Goal: Task Accomplishment & Management: Complete application form

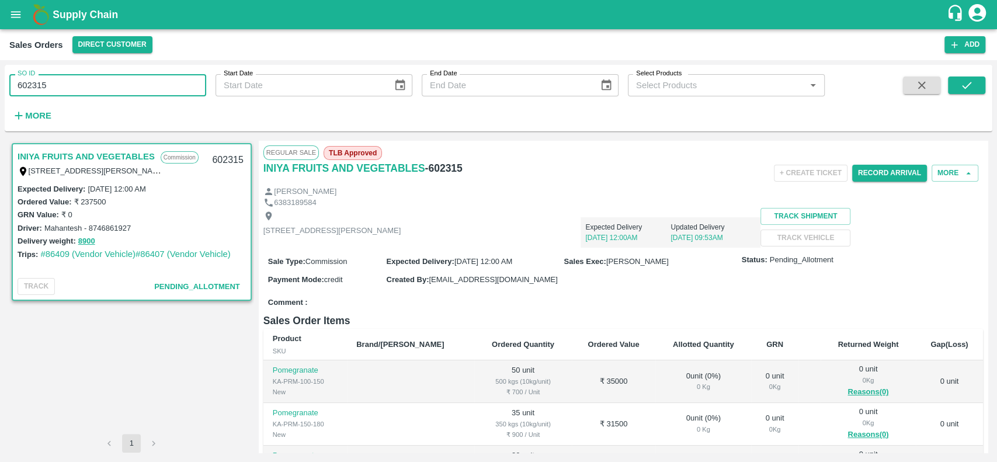
drag, startPoint x: 53, startPoint y: 95, endPoint x: 17, endPoint y: 89, distance: 36.6
click at [17, 89] on input "602315" at bounding box center [107, 85] width 197 height 22
type input "602315"
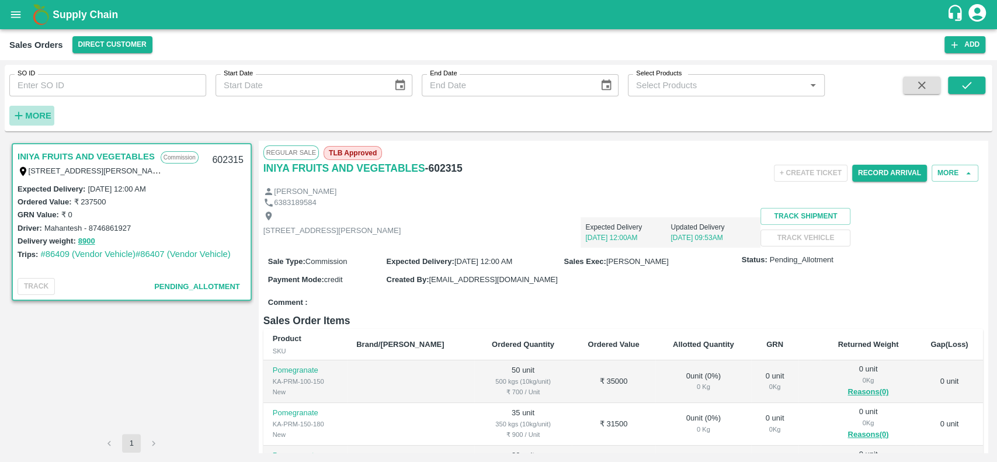
click at [33, 113] on strong "More" at bounding box center [38, 115] width 26 height 9
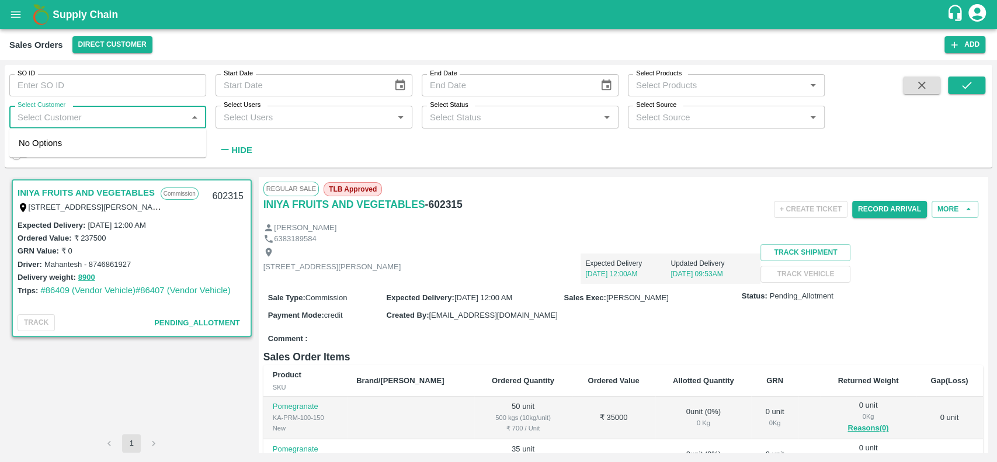
click at [36, 119] on input "Select Customer" at bounding box center [98, 116] width 171 height 15
type input "iniya"
type input "602315"
click at [29, 142] on input "checkbox" at bounding box center [30, 148] width 23 height 23
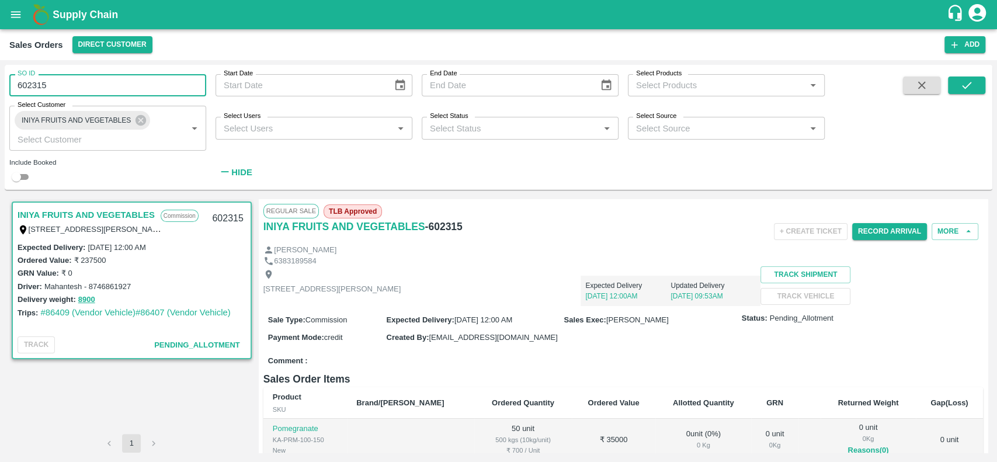
drag, startPoint x: 53, startPoint y: 85, endPoint x: 3, endPoint y: 86, distance: 49.7
click at [3, 86] on div "SO ID 602315 SO ID Start Date Start Date End Date End Date Select Products Sele…" at bounding box center [498, 261] width 997 height 402
type input "602315"
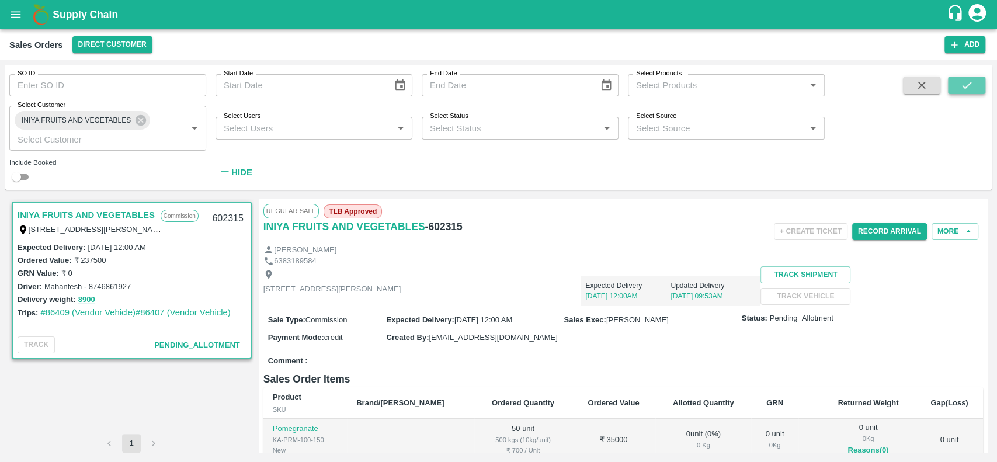
click at [964, 87] on icon "submit" at bounding box center [966, 85] width 9 height 7
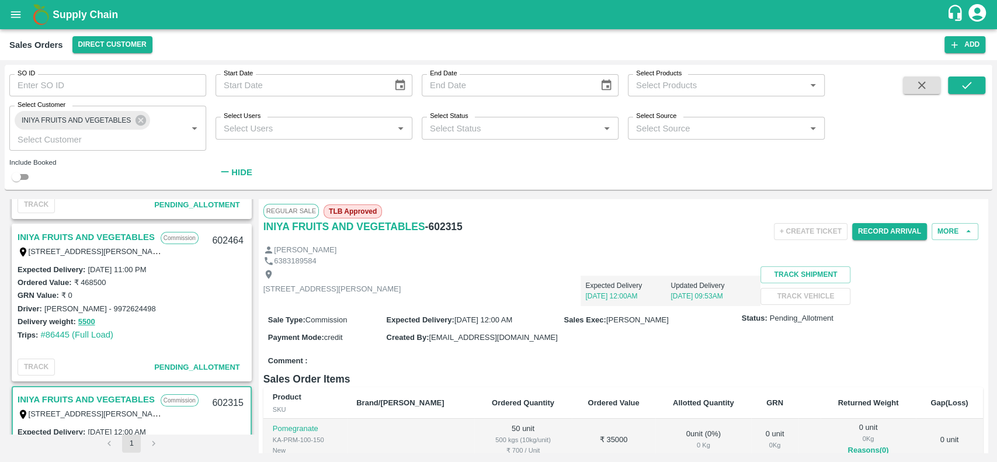
scroll to position [136, 0]
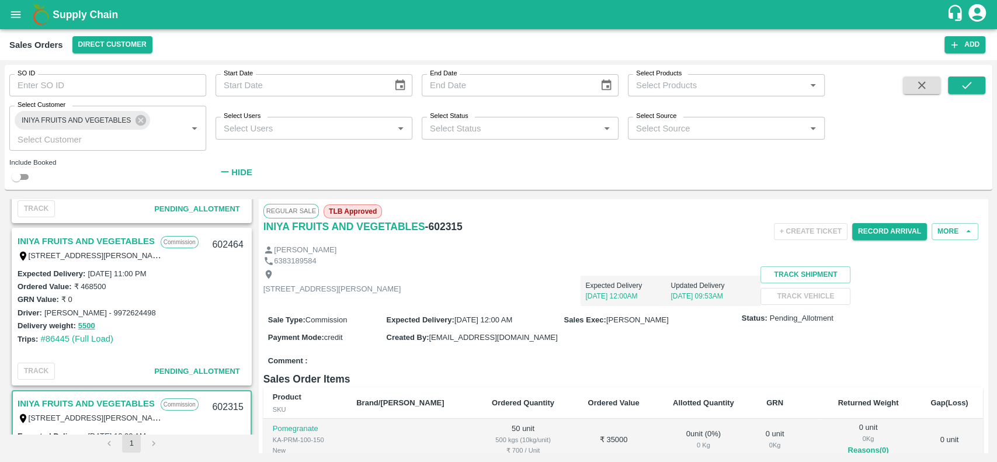
click at [44, 236] on link "INIYA FRUITS AND VEGETABLES" at bounding box center [86, 241] width 137 height 15
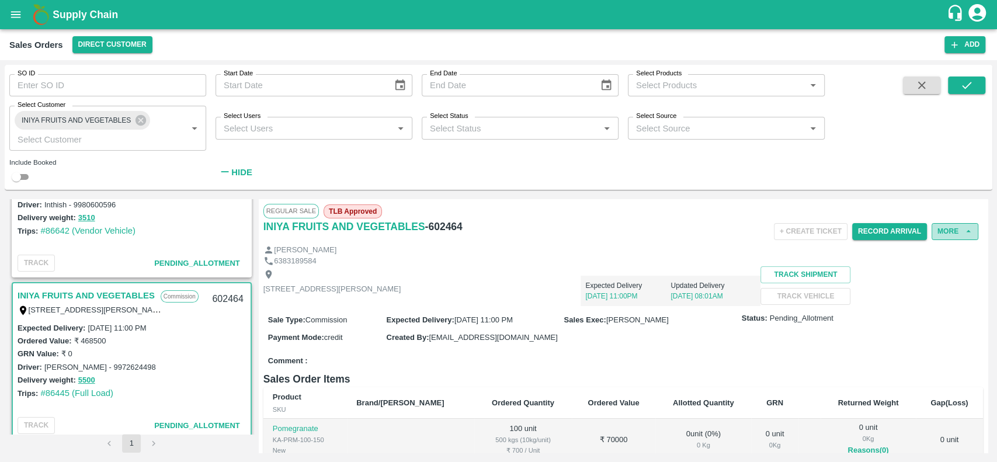
click at [941, 230] on button "More" at bounding box center [955, 231] width 47 height 17
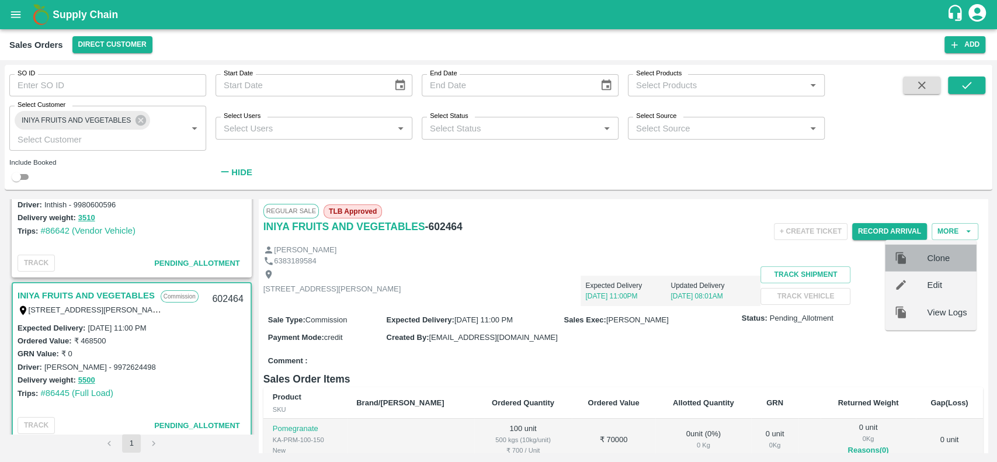
click at [933, 255] on span "Clone" at bounding box center [947, 258] width 40 height 13
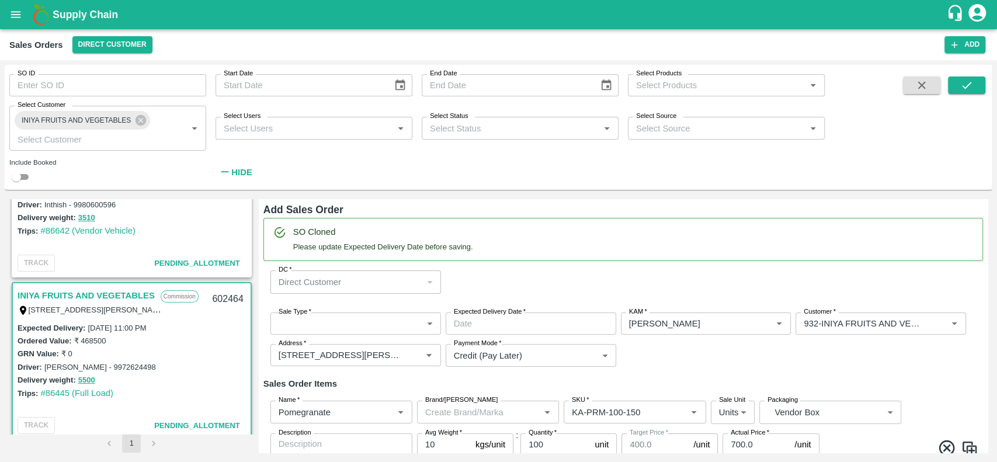
type input "[PERSON_NAME]"
type input "932-INIYA FRUITS AND VEGETABLES"
type input "[STREET_ADDRESS][PERSON_NAME]"
type input "Pomegranate"
type input "KA-PRM-100-150"
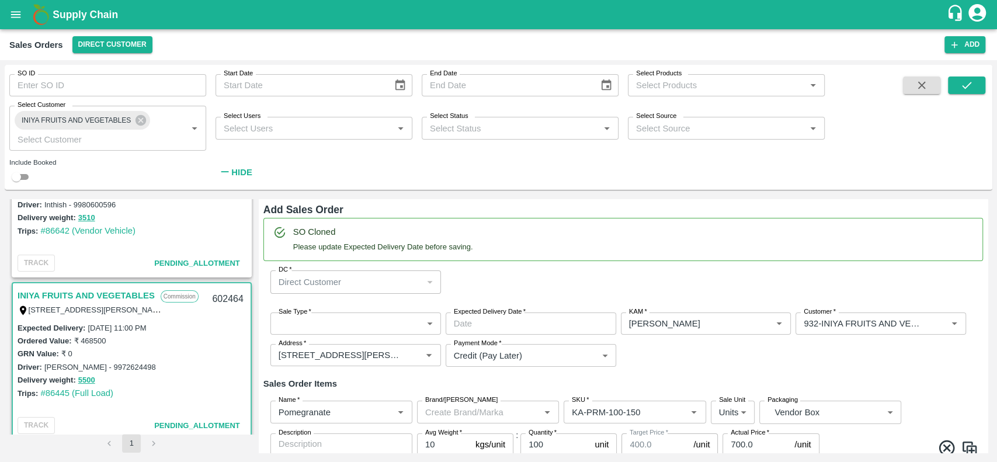
type input "Pomegranate"
type input "KA-PRM-150-180"
type input "Pomegranate"
type input "KA-PRM-180-220"
type input "Pomegranate"
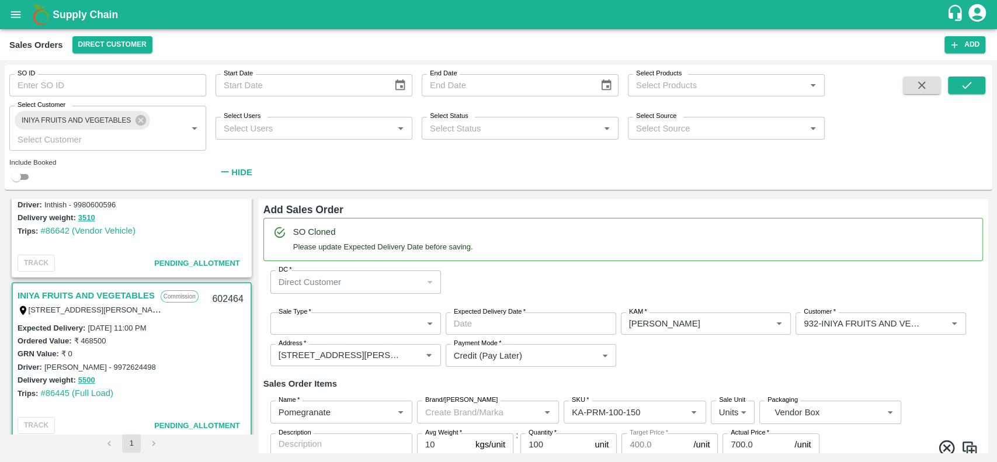
type input "KA-PRM-220-250"
type input "Pomegranate"
type input "KA-PRM-250-300"
type input "Pomegranate"
type input "KA-PRM-300-350"
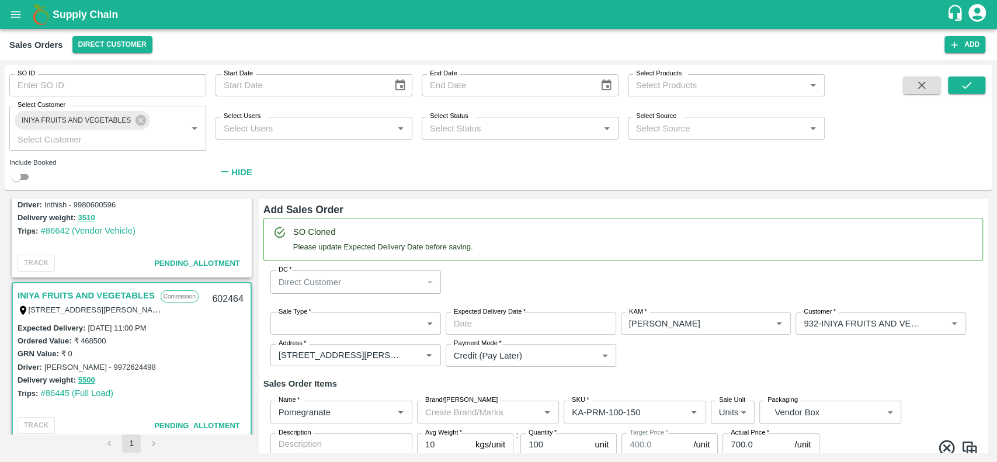
type input "Pomegranate"
type input "KA-PRM-350-400"
type input "Pomegranate"
type input "KA-Loose A"
type input "Pomegranate"
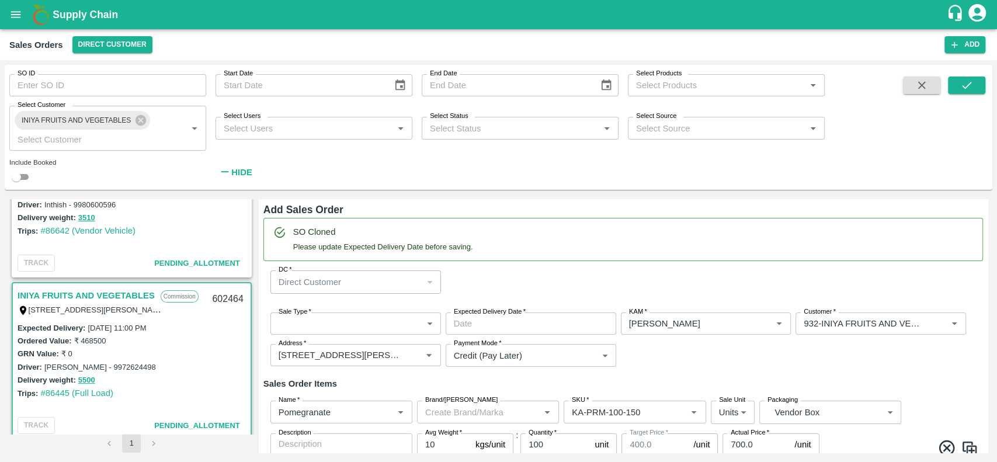
type input "KA-SUPR-180++"
type input "Pomegranate"
type input "KA-SUPR-100++"
type input "Pomegranate"
type input "KA-Green"
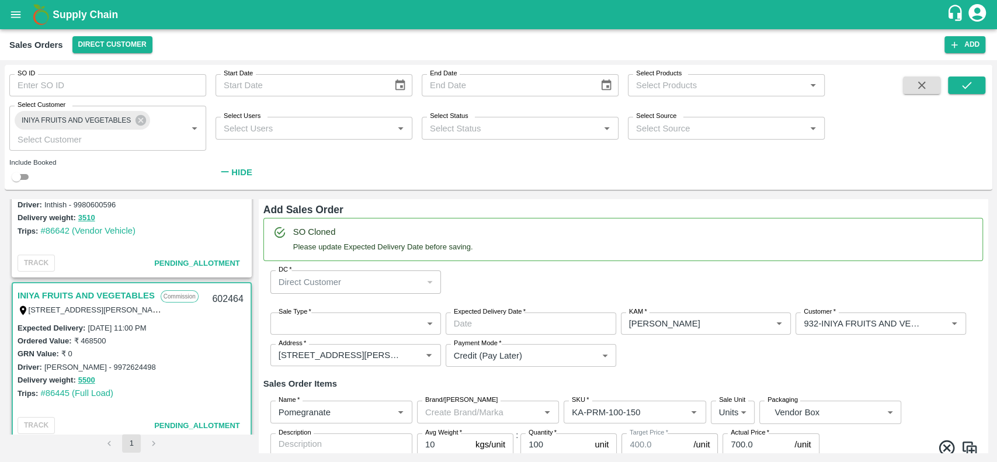
type input "Pomegranate"
type input "KA-Damage Fruit"
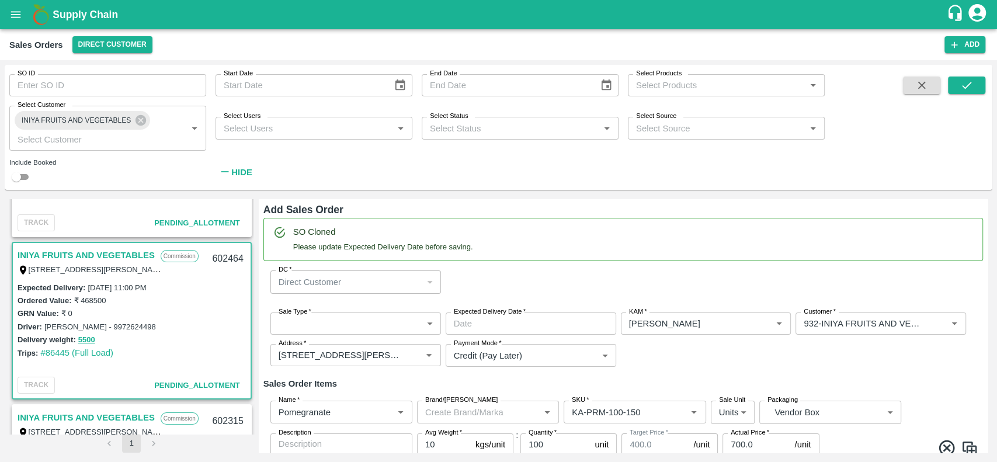
scroll to position [123, 0]
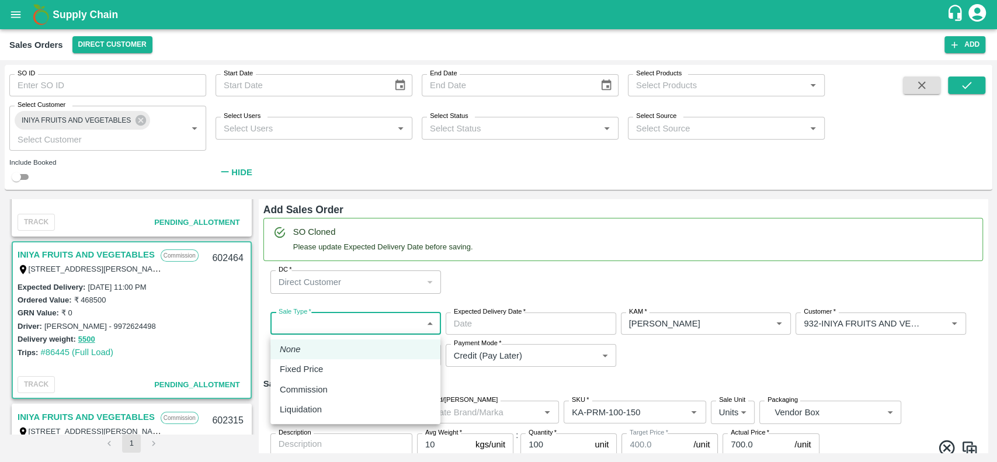
click at [294, 319] on body "Supply Chain Sales Orders Direct Customer Add SO ID SO ID Start Date Start Date…" at bounding box center [498, 231] width 997 height 462
click at [285, 386] on p "Commission" at bounding box center [304, 389] width 48 height 13
type input "2"
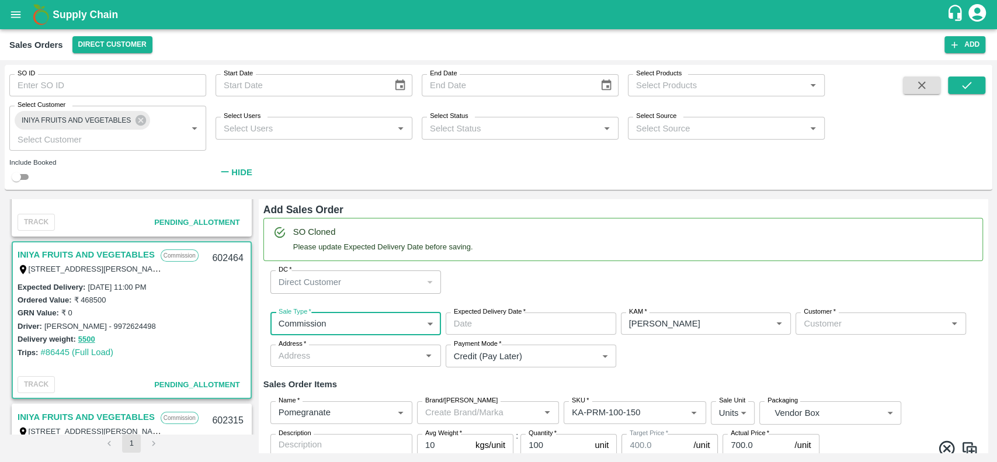
click at [462, 323] on input "Expected Delivery Date   *" at bounding box center [527, 324] width 162 height 22
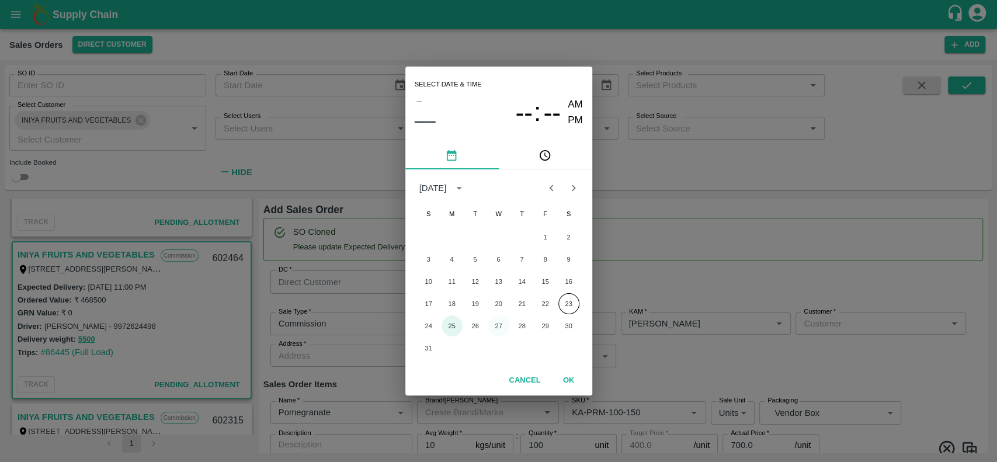
drag, startPoint x: 462, startPoint y: 323, endPoint x: 495, endPoint y: 325, distance: 33.3
click at [495, 325] on div "24 25 26 27 28 29 30" at bounding box center [498, 325] width 187 height 21
click at [495, 325] on button "27" at bounding box center [498, 325] width 21 height 21
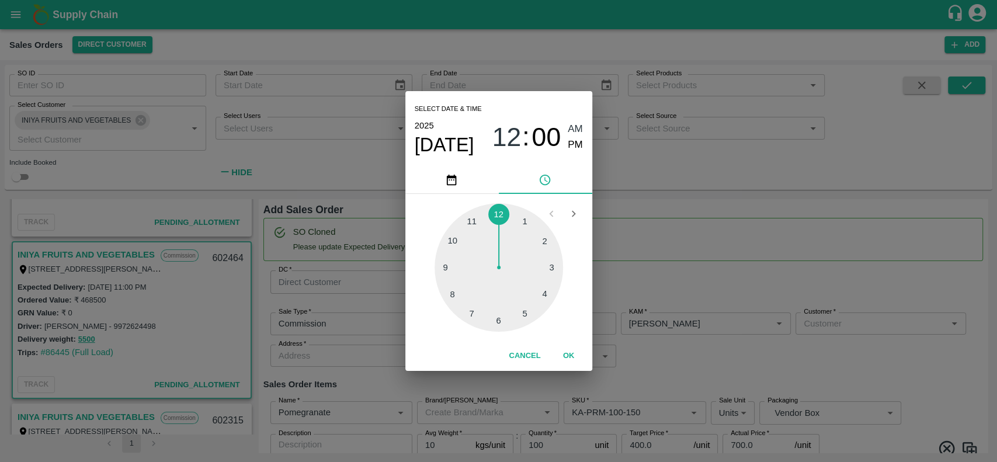
click at [475, 221] on div at bounding box center [499, 267] width 129 height 129
click at [581, 143] on span "PM" at bounding box center [575, 145] width 15 height 16
type input "[DATE] 11:00 PM"
click at [565, 358] on button "OK" at bounding box center [568, 356] width 37 height 20
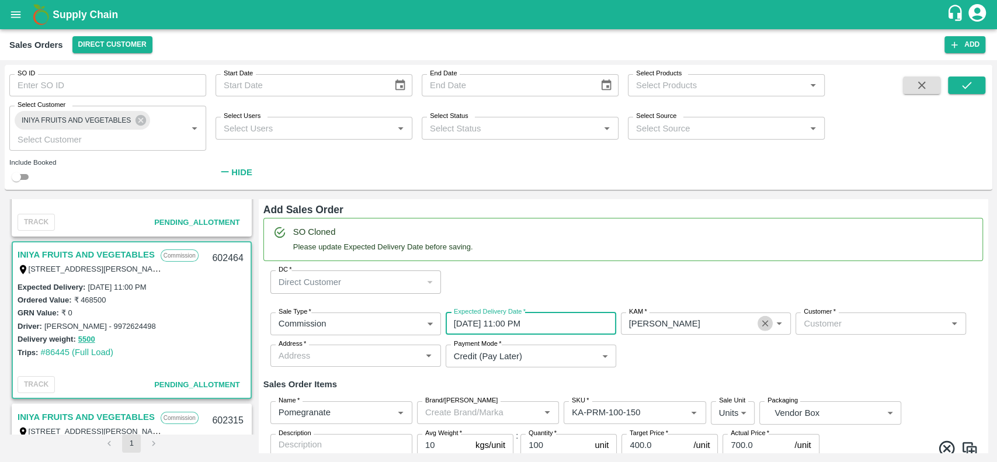
click at [762, 329] on button "Clear" at bounding box center [766, 324] width 16 height 16
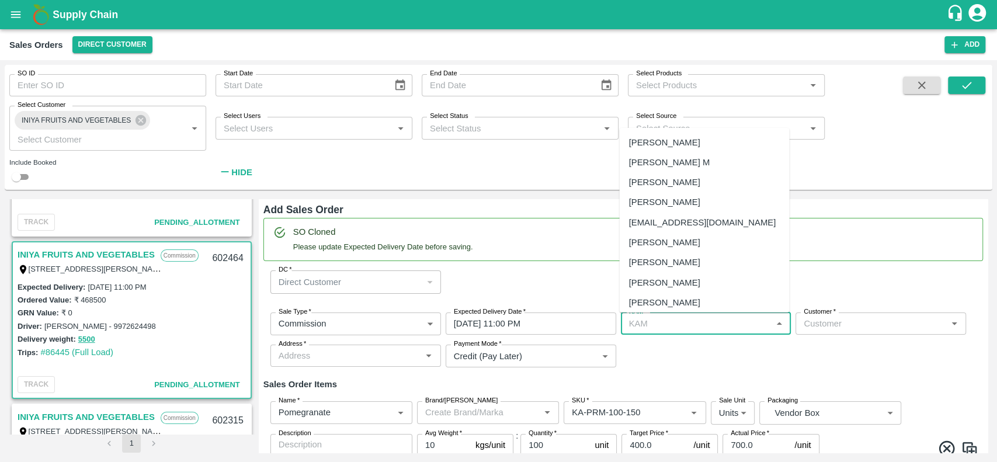
click at [712, 322] on input "KAM   *" at bounding box center [696, 323] width 144 height 15
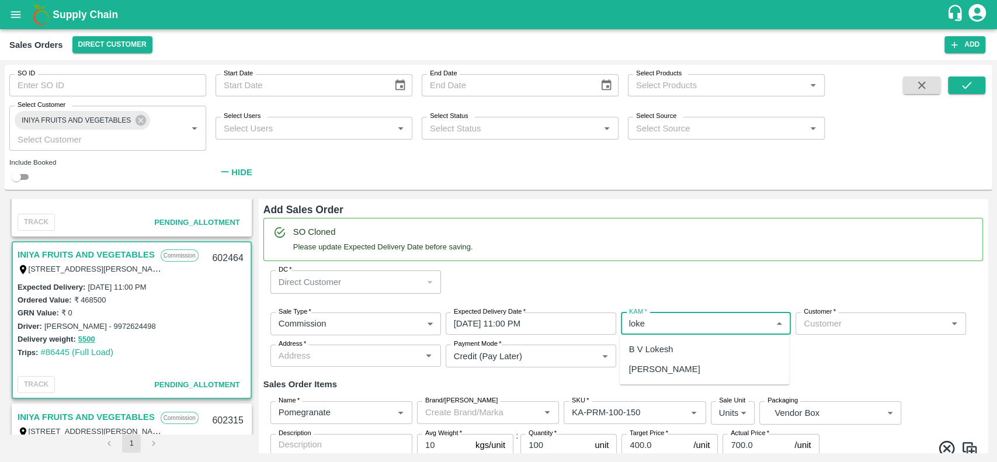
click at [686, 345] on div "B V Lokesh" at bounding box center [704, 349] width 170 height 20
type input "B V Lokesh"
click at [804, 327] on input "Customer   *" at bounding box center [871, 323] width 144 height 15
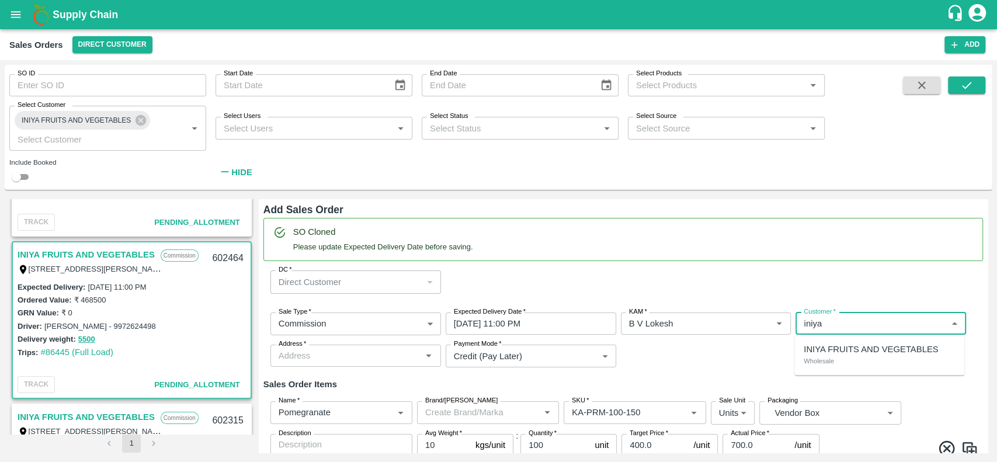
click at [811, 355] on p "INIYA FRUITS AND VEGETABLES" at bounding box center [871, 349] width 134 height 13
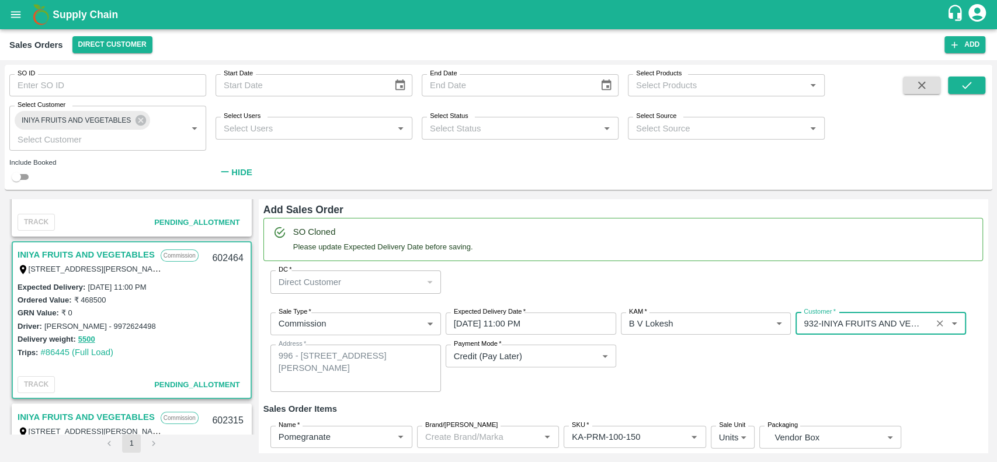
type input "932-INIYA FRUITS AND VEGETABLES"
click at [757, 357] on div "Sale Type   * Commission 2 Sale Type Expected Delivery Date   * [DATE] 11:00 PM…" at bounding box center [623, 352] width 720 height 98
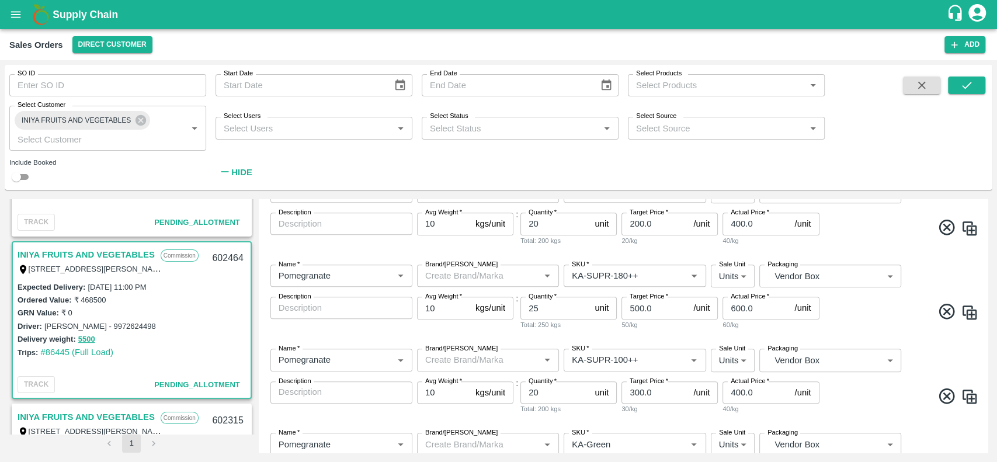
scroll to position [1023, 0]
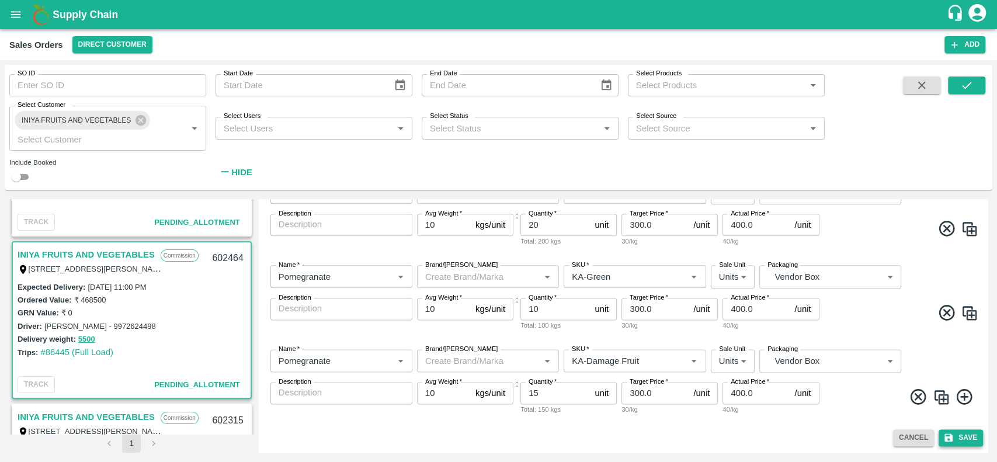
click at [965, 438] on button "Save" at bounding box center [961, 437] width 44 height 17
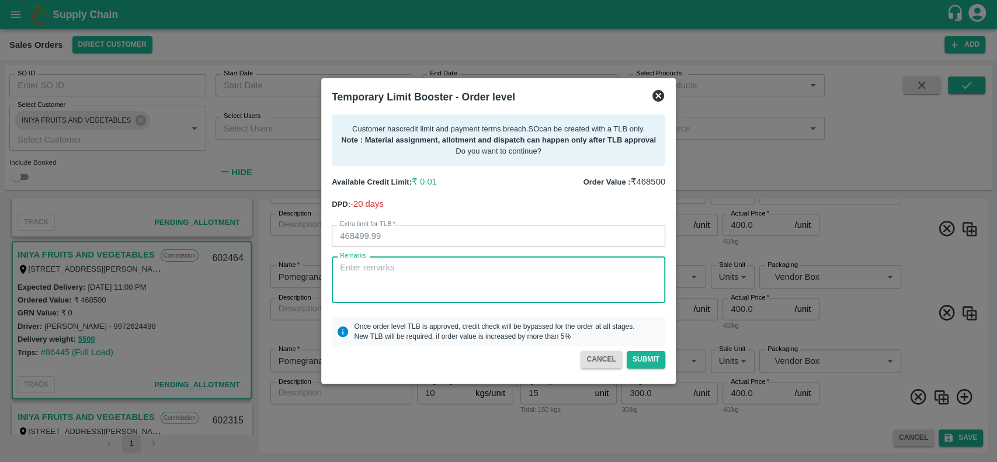
click at [428, 268] on textarea "Remarks" at bounding box center [498, 280] width 317 height 37
click at [657, 93] on icon at bounding box center [659, 96] width 12 height 12
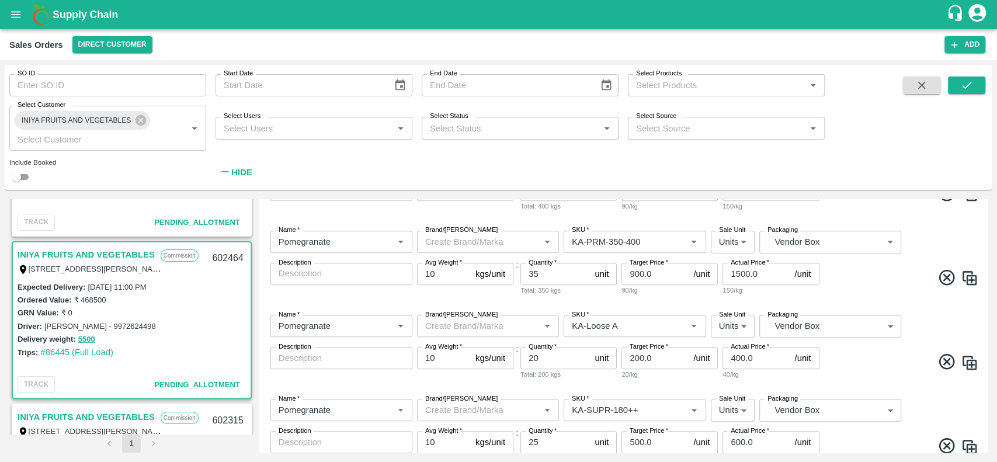
scroll to position [664, 0]
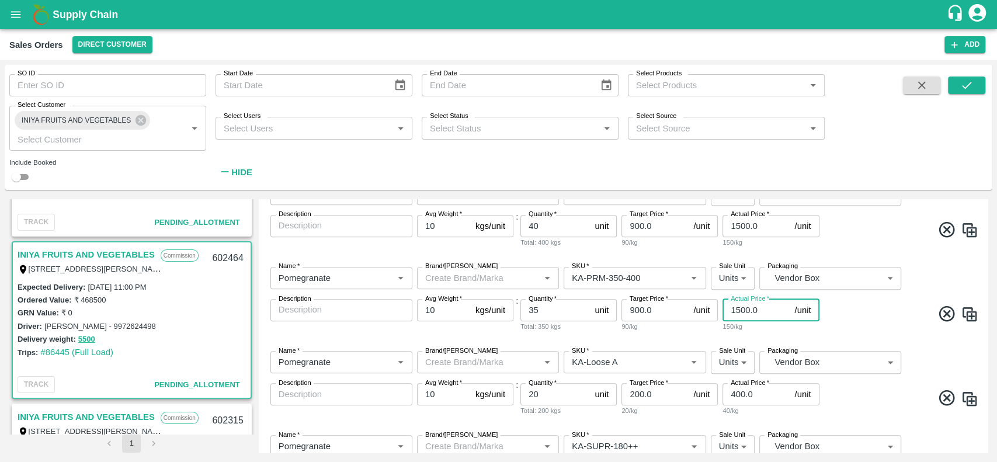
drag, startPoint x: 760, startPoint y: 314, endPoint x: 728, endPoint y: 316, distance: 32.2
click at [728, 316] on input "1500.0" at bounding box center [756, 310] width 67 height 22
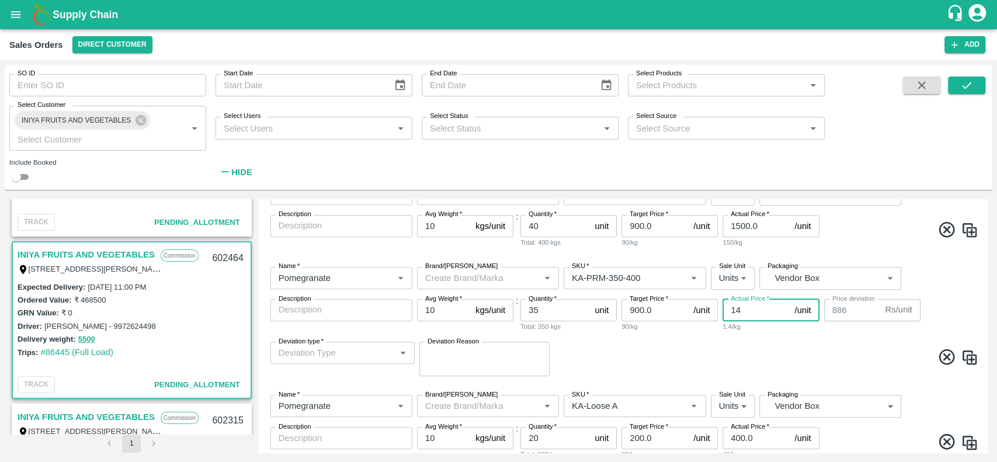
type input "1"
type input "899"
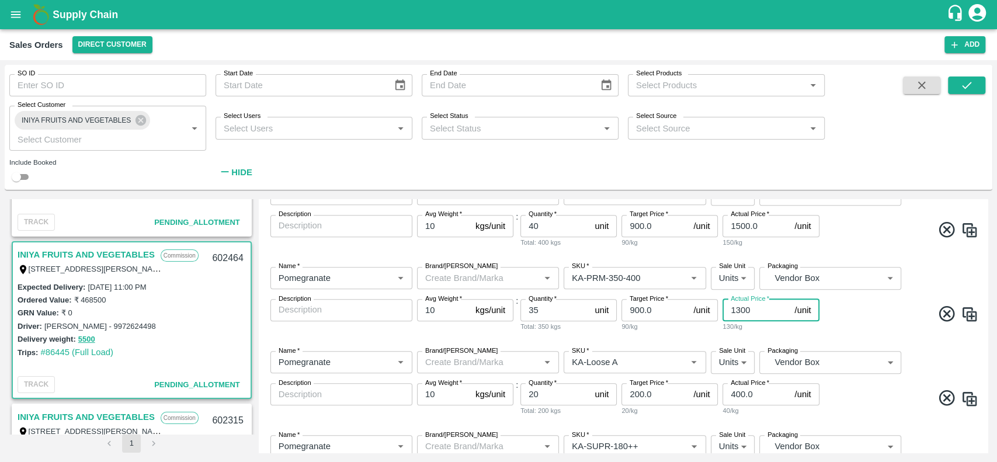
type input "1300"
drag, startPoint x: 766, startPoint y: 222, endPoint x: 730, endPoint y: 233, distance: 37.7
click at [730, 233] on input "1500.0" at bounding box center [756, 226] width 67 height 22
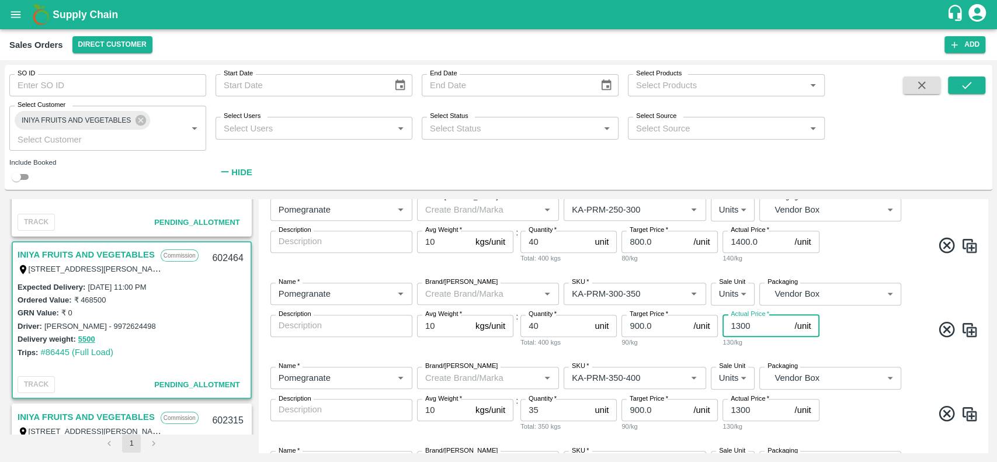
scroll to position [560, 0]
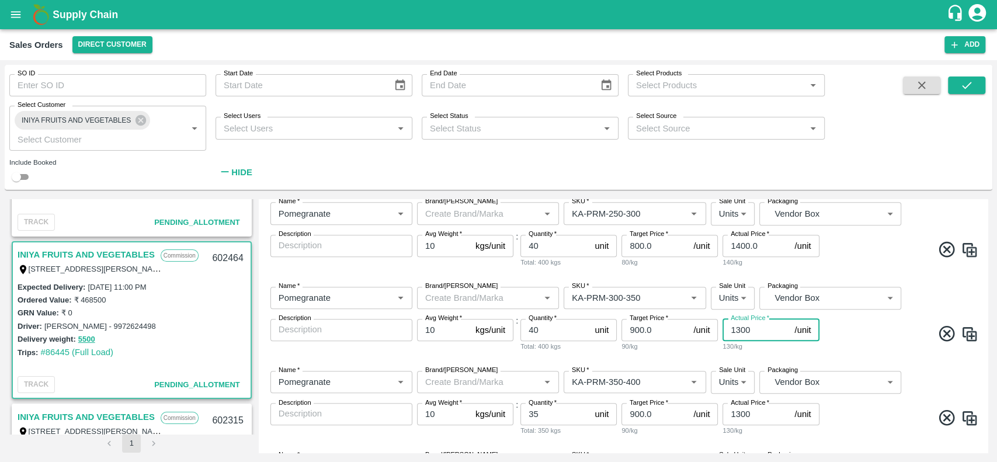
type input "1300"
drag, startPoint x: 761, startPoint y: 246, endPoint x: 731, endPoint y: 248, distance: 30.4
click at [731, 248] on input "1400.0" at bounding box center [756, 246] width 67 height 22
type input "200"
drag, startPoint x: 345, startPoint y: 292, endPoint x: 266, endPoint y: 297, distance: 79.0
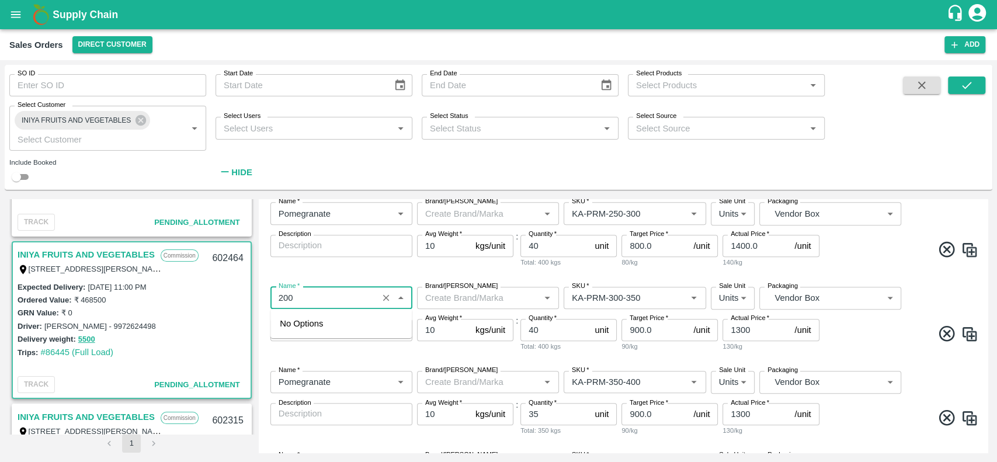
click at [266, 297] on div "Name   * Name   * Brand/[PERSON_NAME]/[PERSON_NAME]   * SKU   * Sale Unit Units…" at bounding box center [623, 319] width 720 height 84
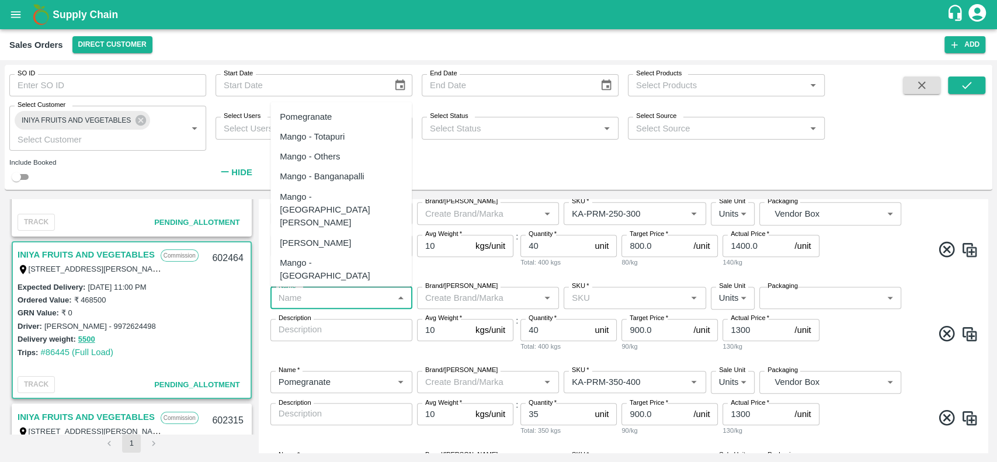
click at [285, 113] on div "Pomegranate" at bounding box center [306, 116] width 52 height 13
type input "Pomegranate"
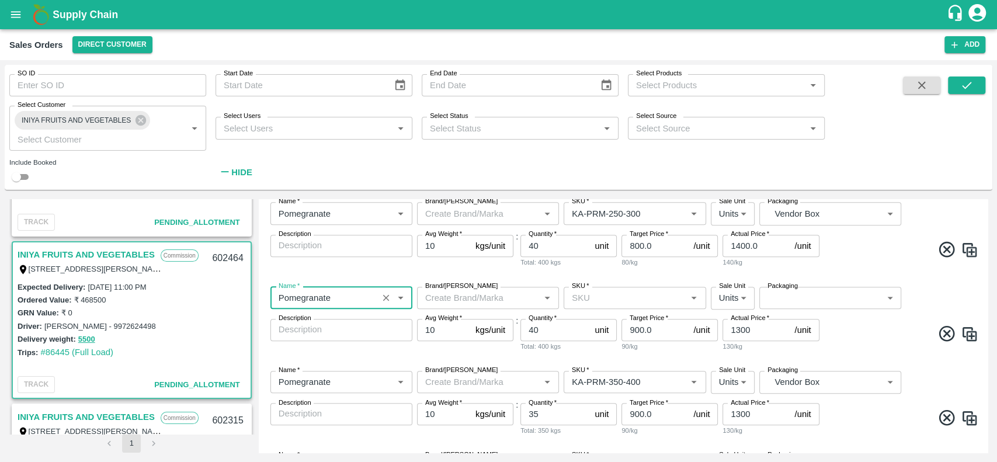
click at [494, 269] on div "Name   * Name   * Brand/[PERSON_NAME]/[PERSON_NAME]   * SKU   * Sale Unit Units…" at bounding box center [623, 235] width 720 height 84
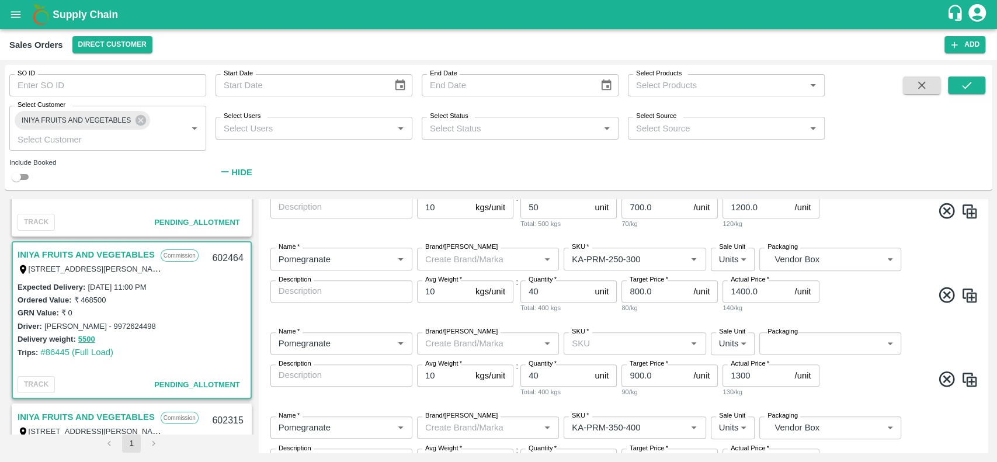
scroll to position [504, 0]
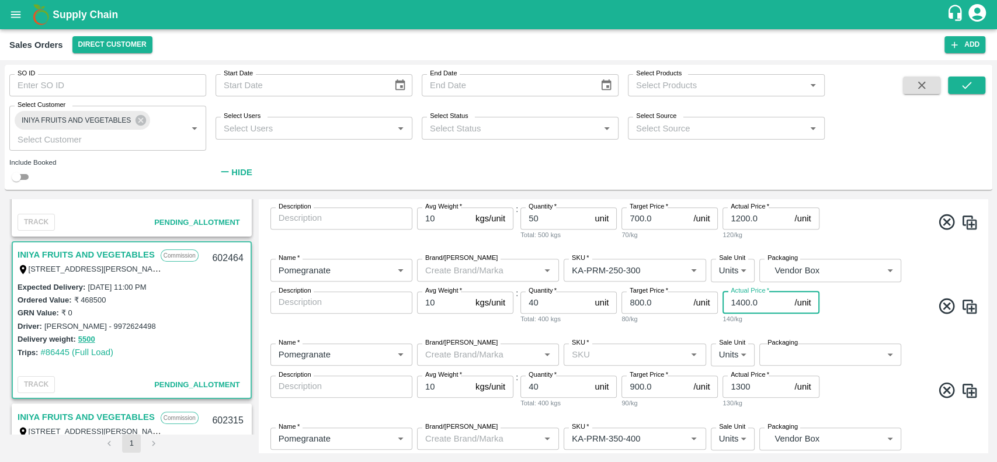
drag, startPoint x: 764, startPoint y: 308, endPoint x: 726, endPoint y: 308, distance: 38.0
click at [726, 308] on input "1400.0" at bounding box center [756, 303] width 67 height 22
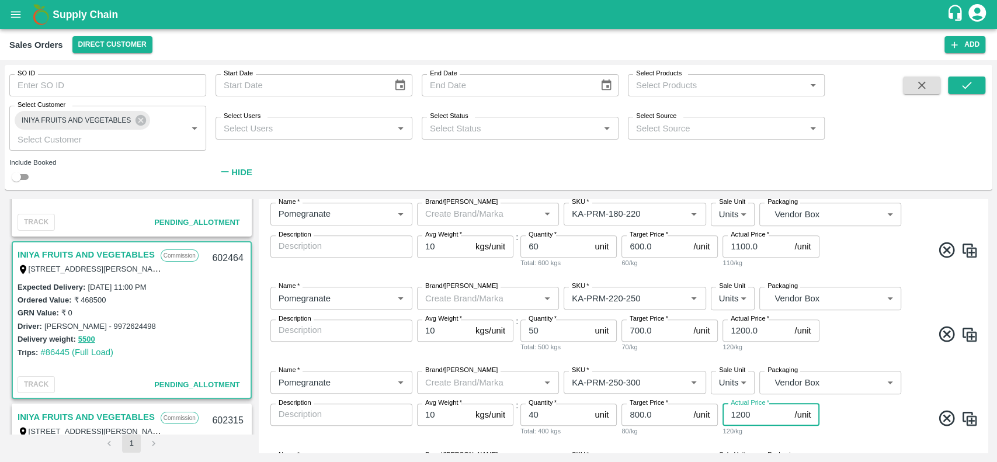
scroll to position [387, 0]
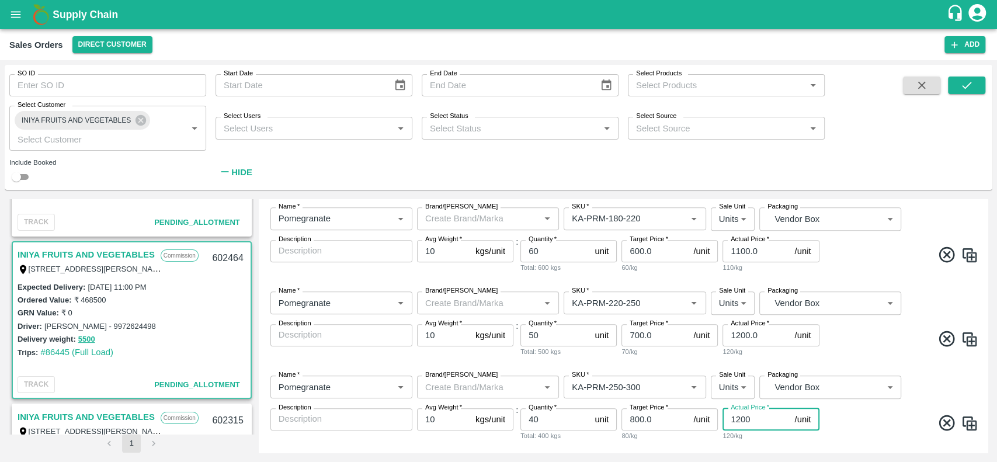
type input "1200"
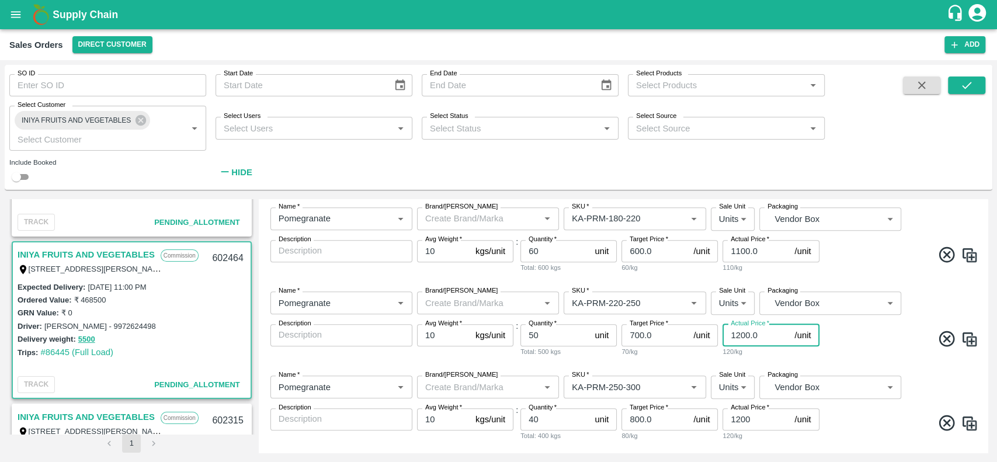
drag, startPoint x: 765, startPoint y: 332, endPoint x: 724, endPoint y: 336, distance: 41.0
click at [724, 336] on input "1200.0" at bounding box center [756, 335] width 67 height 22
type input "1100"
click at [771, 245] on input "1100.0" at bounding box center [756, 251] width 67 height 22
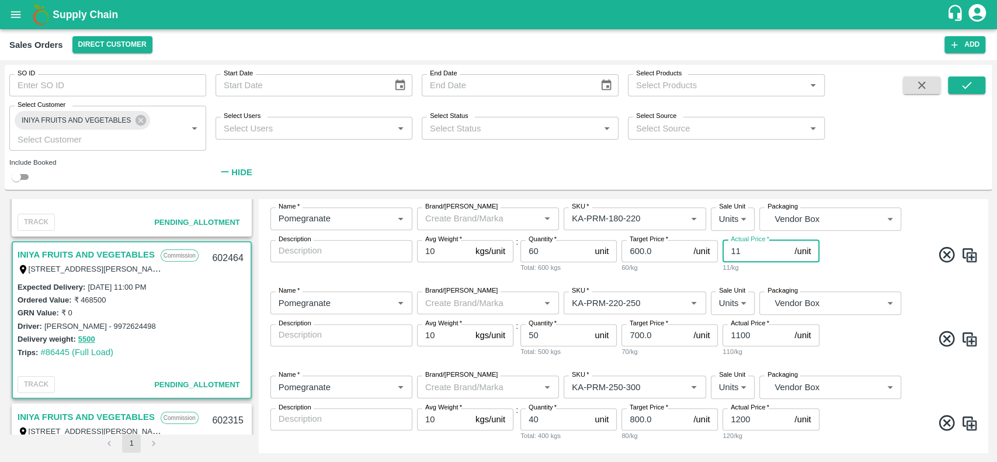
type input "1"
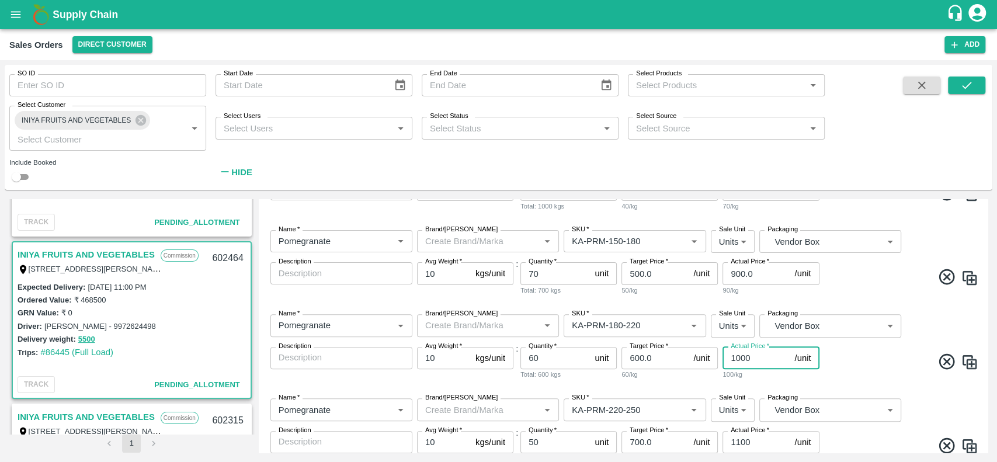
scroll to position [279, 0]
type input "1000"
drag, startPoint x: 761, startPoint y: 275, endPoint x: 712, endPoint y: 280, distance: 49.3
click at [712, 280] on div "Name   * Name   * Brand/[PERSON_NAME]/[PERSON_NAME]   * SKU   * Sale Unit Units…" at bounding box center [623, 263] width 720 height 84
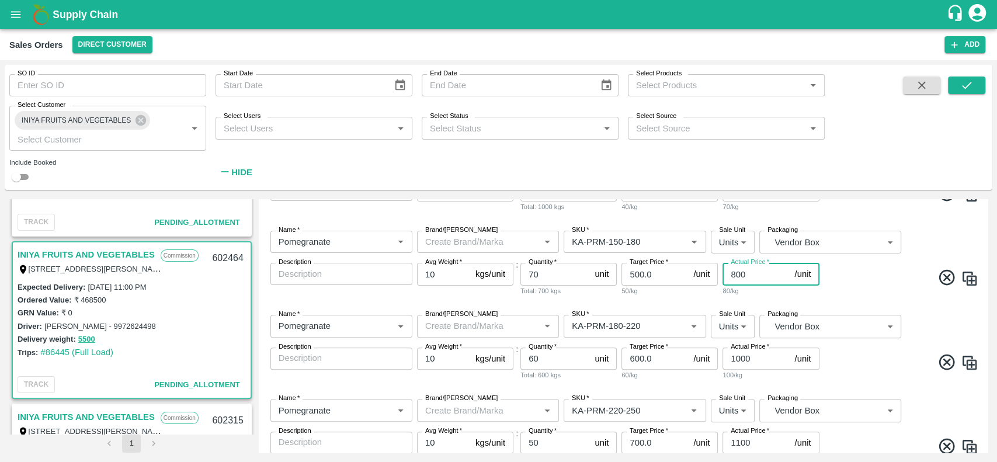
type input "800"
click at [830, 278] on span at bounding box center [900, 279] width 157 height 23
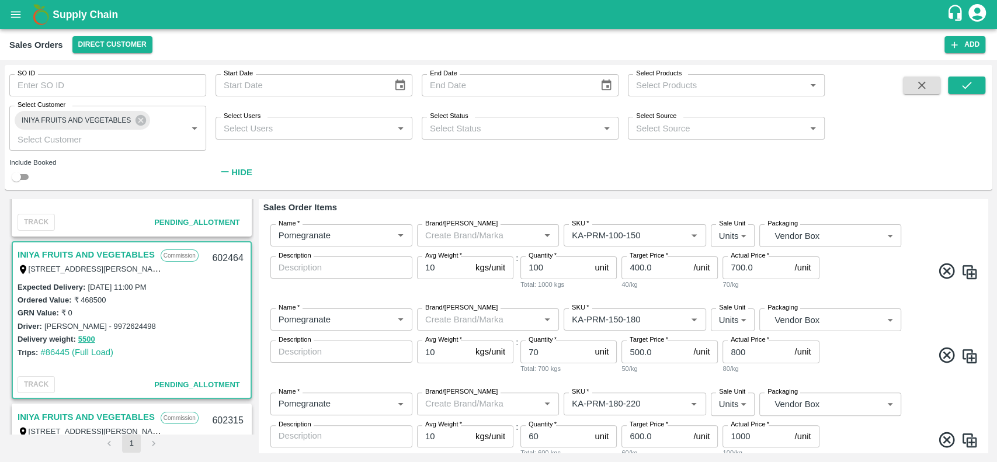
scroll to position [198, 0]
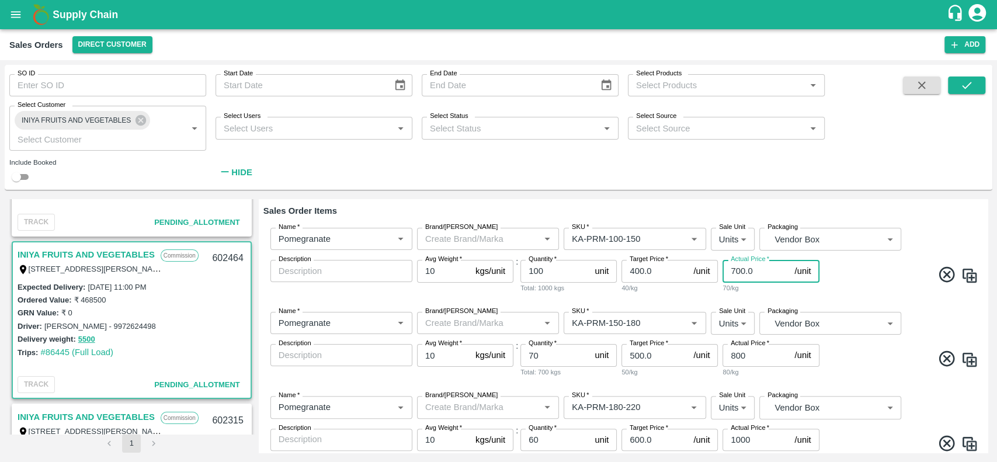
click at [746, 269] on input "700.0" at bounding box center [756, 271] width 67 height 22
type input "650"
click at [794, 294] on div "Name   * Name   * Brand/[PERSON_NAME]/[PERSON_NAME]   * SKU   * Sale Unit Units…" at bounding box center [623, 260] width 720 height 84
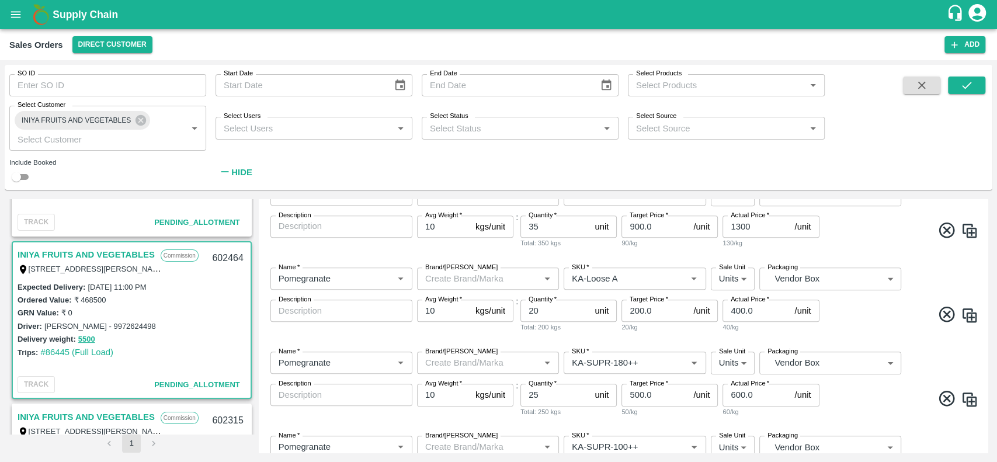
scroll to position [1002, 0]
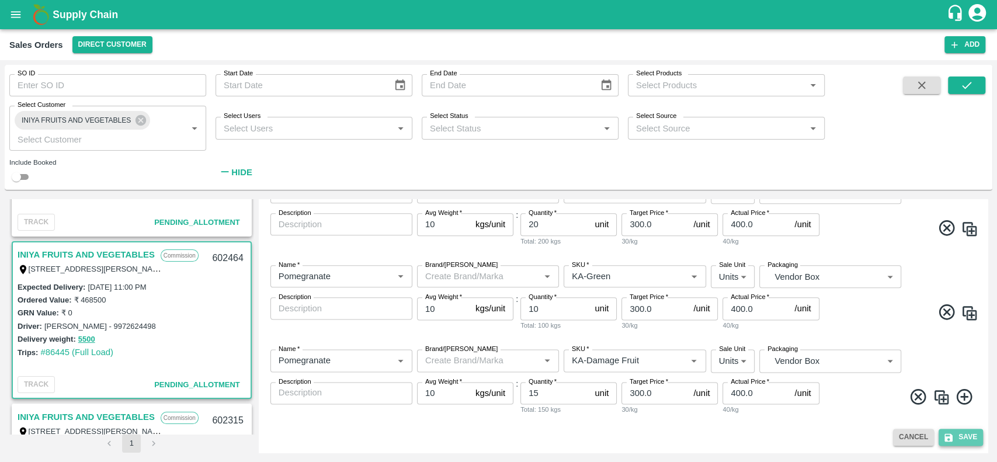
click at [960, 439] on button "Save" at bounding box center [961, 437] width 44 height 17
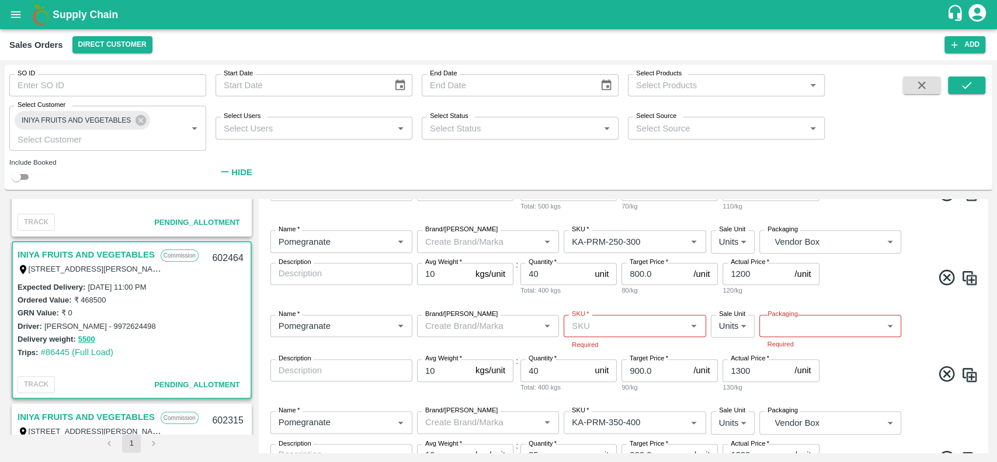
scroll to position [533, 0]
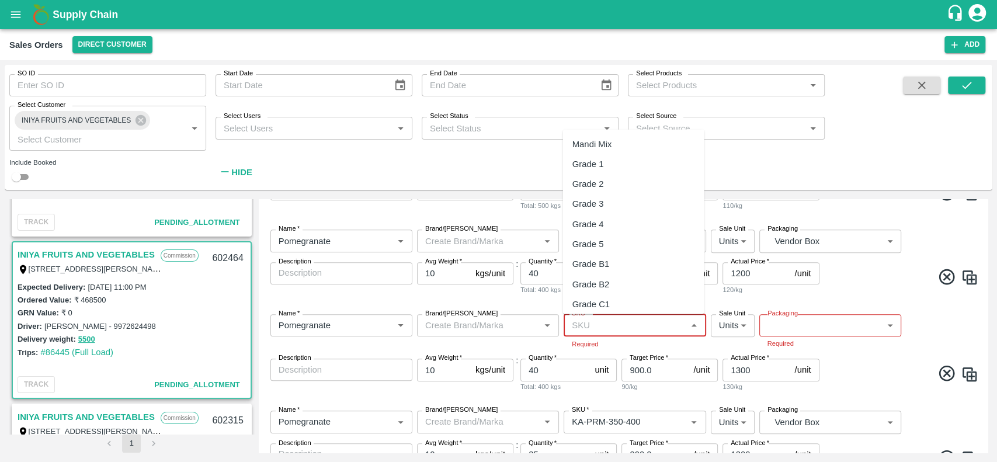
click at [653, 325] on input "SKU   *" at bounding box center [625, 325] width 116 height 15
click at [673, 356] on div "Name   * Name   * Brand/[PERSON_NAME]/[PERSON_NAME]   * SKU   * Required Sale U…" at bounding box center [623, 353] width 720 height 97
click at [612, 318] on input "SKU   *" at bounding box center [625, 325] width 116 height 15
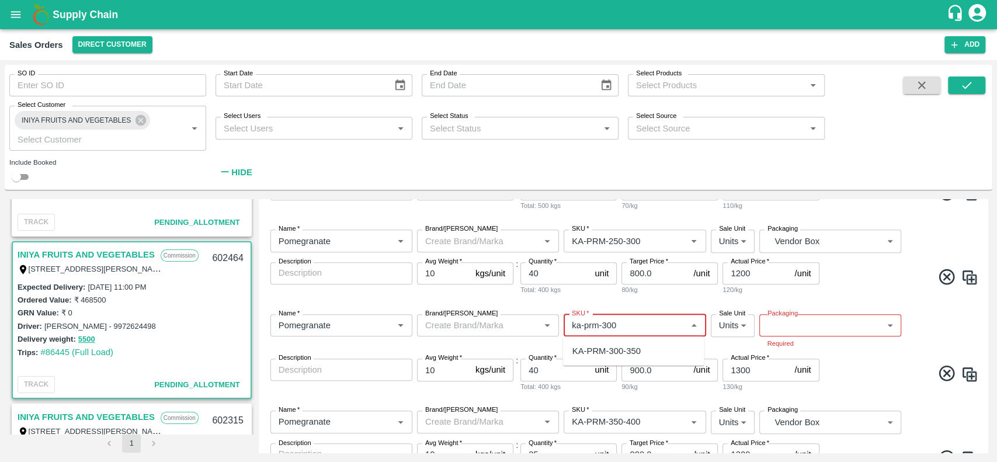
click at [613, 351] on div "KA-PRM-300-350" at bounding box center [607, 351] width 68 height 13
type input "KA-PRM-300-350"
click at [779, 327] on body "Supply Chain Sales Orders Direct Customer Add SO ID SO ID Start Date Start Date…" at bounding box center [498, 231] width 997 height 462
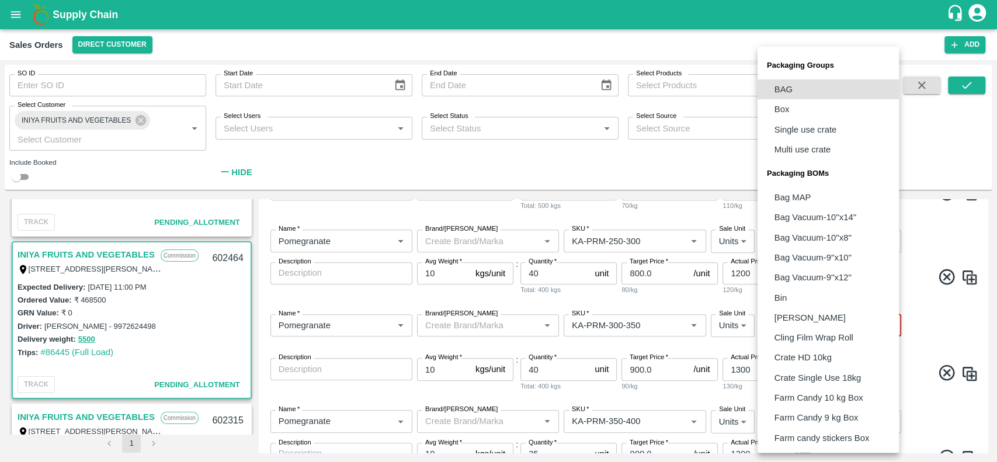
scroll to position [240, 0]
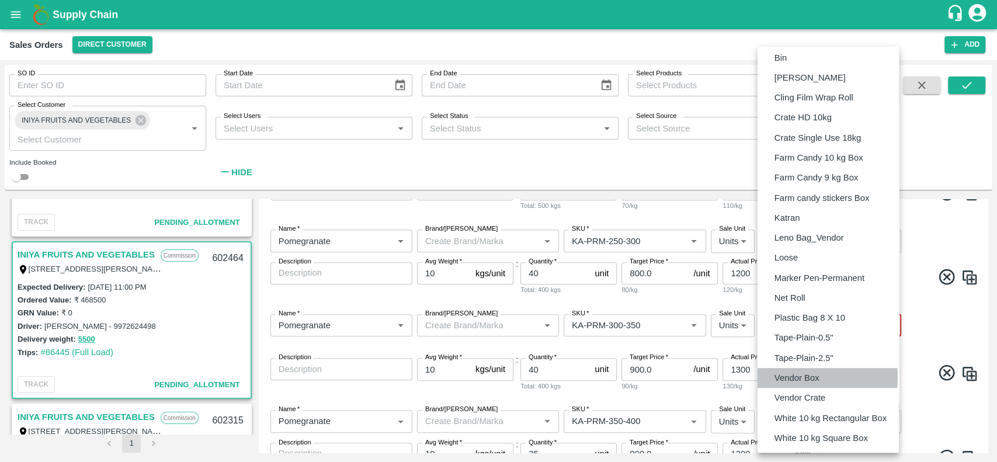
click at [780, 377] on p "Vendor Box" at bounding box center [797, 378] width 45 height 13
type input "BOM/276"
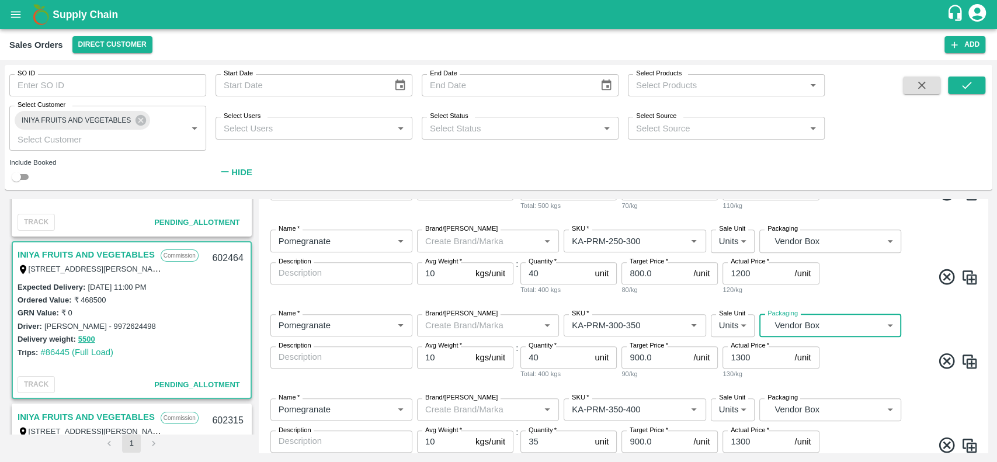
click at [842, 376] on div "Name   * Name   * Brand/[PERSON_NAME]/[PERSON_NAME]   * SKU   * Sale Unit Units…" at bounding box center [623, 347] width 720 height 84
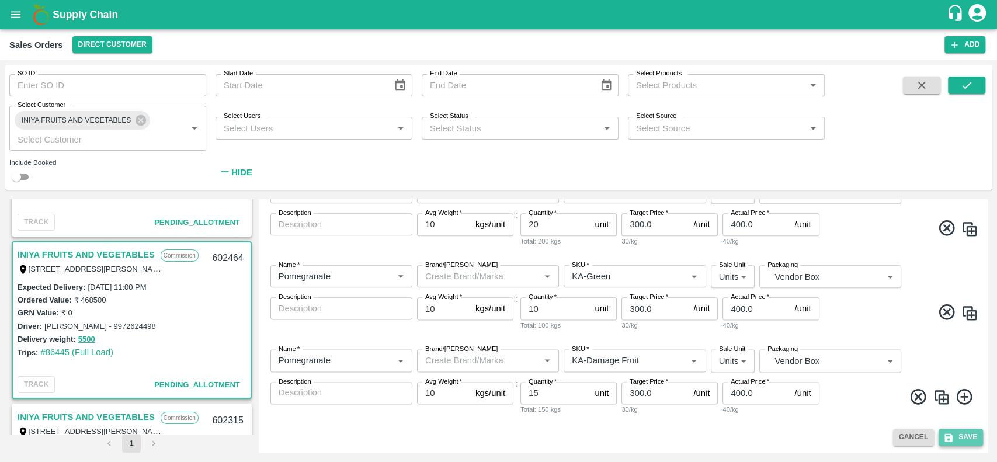
click at [965, 439] on button "Save" at bounding box center [961, 437] width 44 height 17
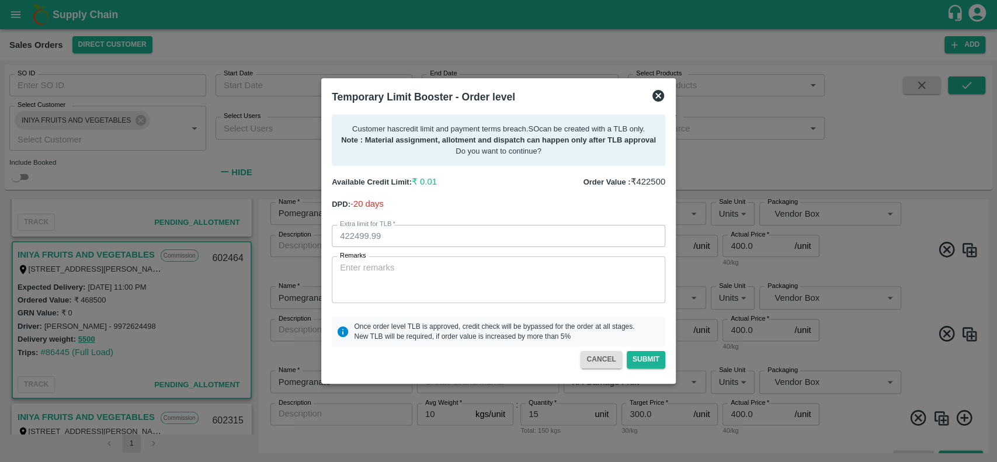
scroll to position [1023, 0]
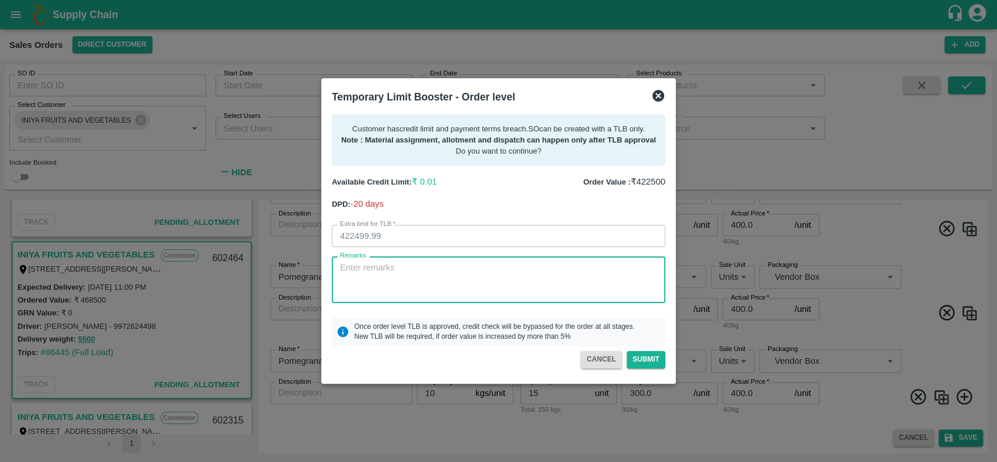
click at [426, 278] on textarea "Remarks" at bounding box center [498, 280] width 317 height 37
click at [363, 272] on textarea "Remarks" at bounding box center [498, 280] width 317 height 37
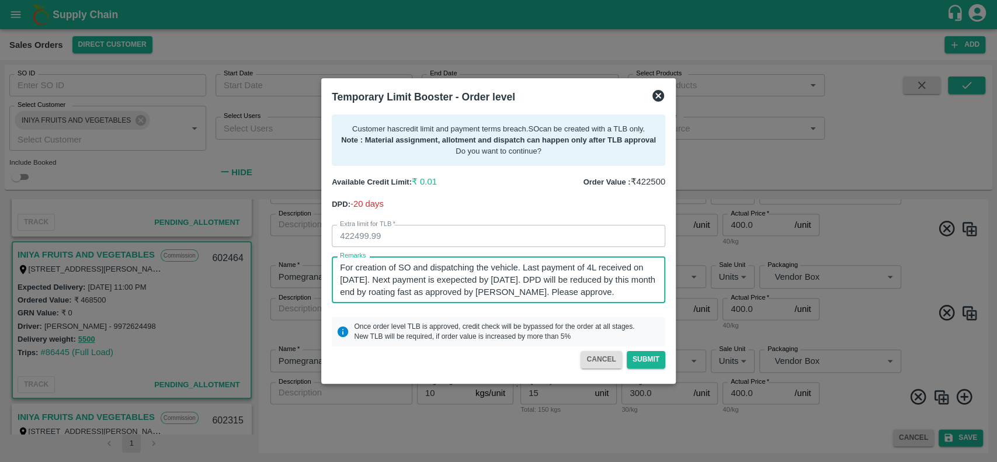
click at [580, 279] on textarea "For creation of SO and dispatching the vehicle. Last payment of 4L received on …" at bounding box center [498, 280] width 317 height 37
click at [624, 293] on textarea "For creation of SO and dispatching the vehicle. Last payment of 4L received on …" at bounding box center [498, 280] width 317 height 37
click at [453, 292] on textarea "For creation of SO and dispatching the vehicle. Last payment of 4L received on …" at bounding box center [498, 280] width 317 height 37
click at [462, 293] on textarea "For creation of SO and dispatching the vehicle. Last payment of 4L received on …" at bounding box center [498, 280] width 317 height 37
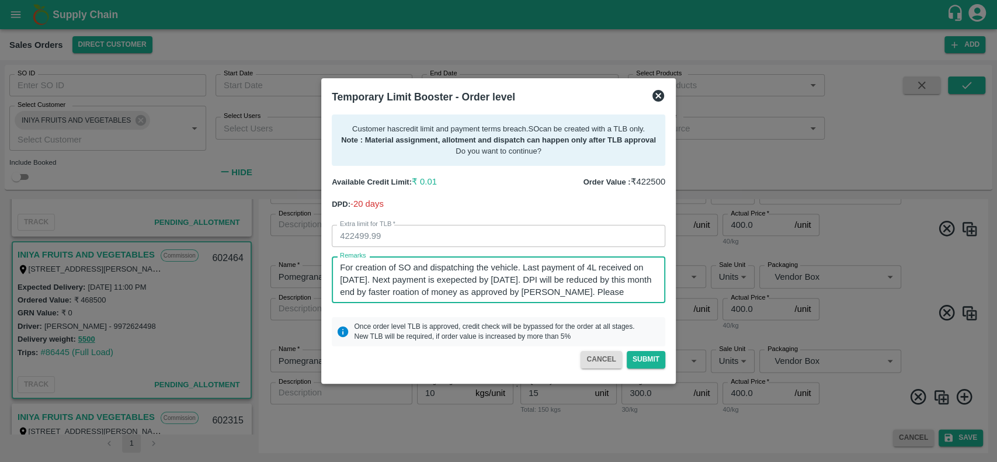
click at [499, 290] on textarea "For creation of SO and dispatching the vehicle. Last payment of 4L received on …" at bounding box center [498, 280] width 317 height 37
click at [597, 293] on textarea "For creation of SO and dispatching the vehicle. Last payment of 4L received on …" at bounding box center [498, 280] width 317 height 37
drag, startPoint x: 597, startPoint y: 293, endPoint x: 504, endPoint y: 278, distance: 94.6
click at [504, 278] on textarea "For creation of SO and dispatching the vehicle. Last payment of 4L received on …" at bounding box center [498, 280] width 317 height 37
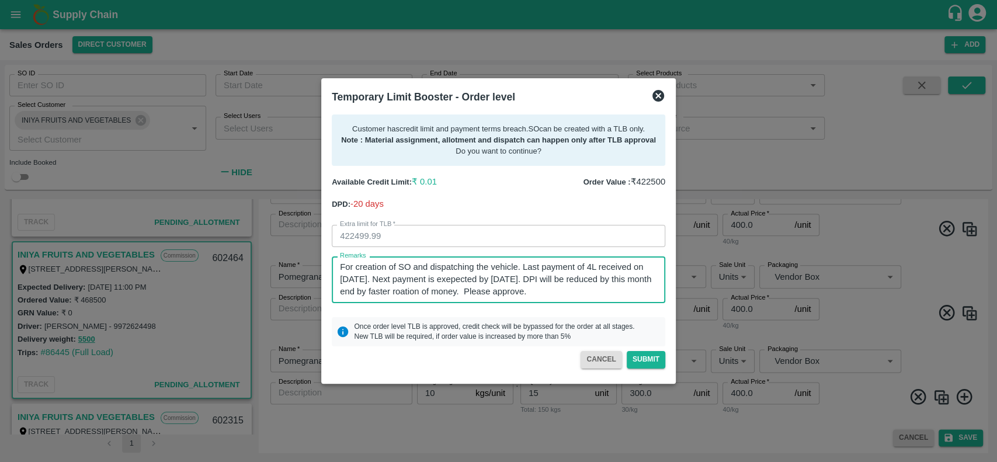
scroll to position [0, 0]
type textarea "For creation of SO and dispatching the vehicle. Last payment of 4L received on …"
click at [638, 359] on button "Submit" at bounding box center [646, 359] width 39 height 17
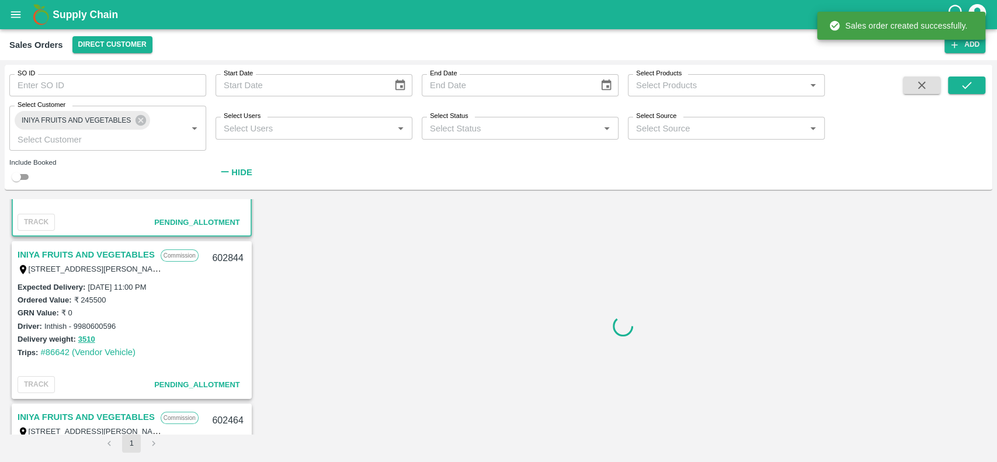
scroll to position [164, 0]
